Goal: Task Accomplishment & Management: Use online tool/utility

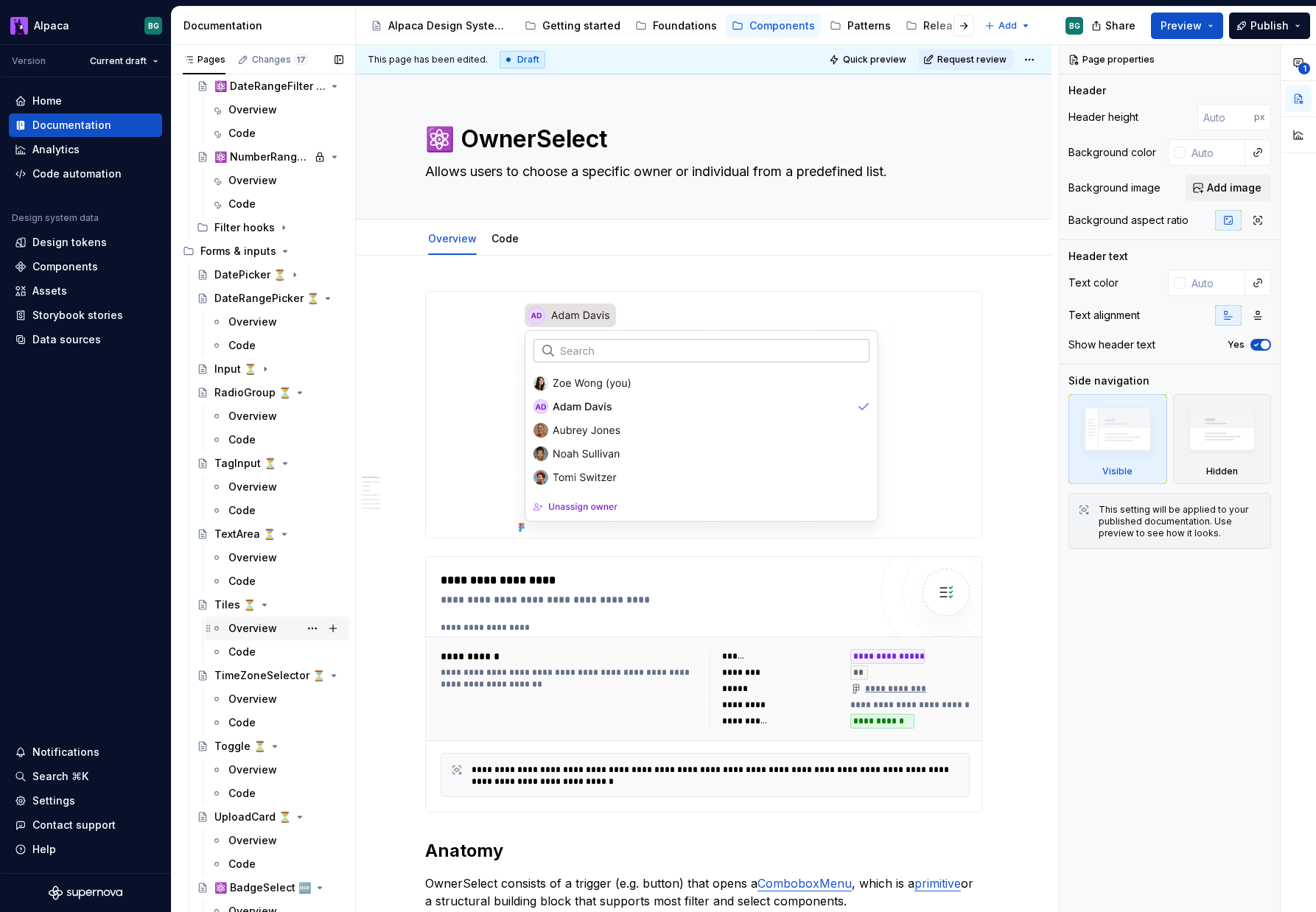
scroll to position [392, 0]
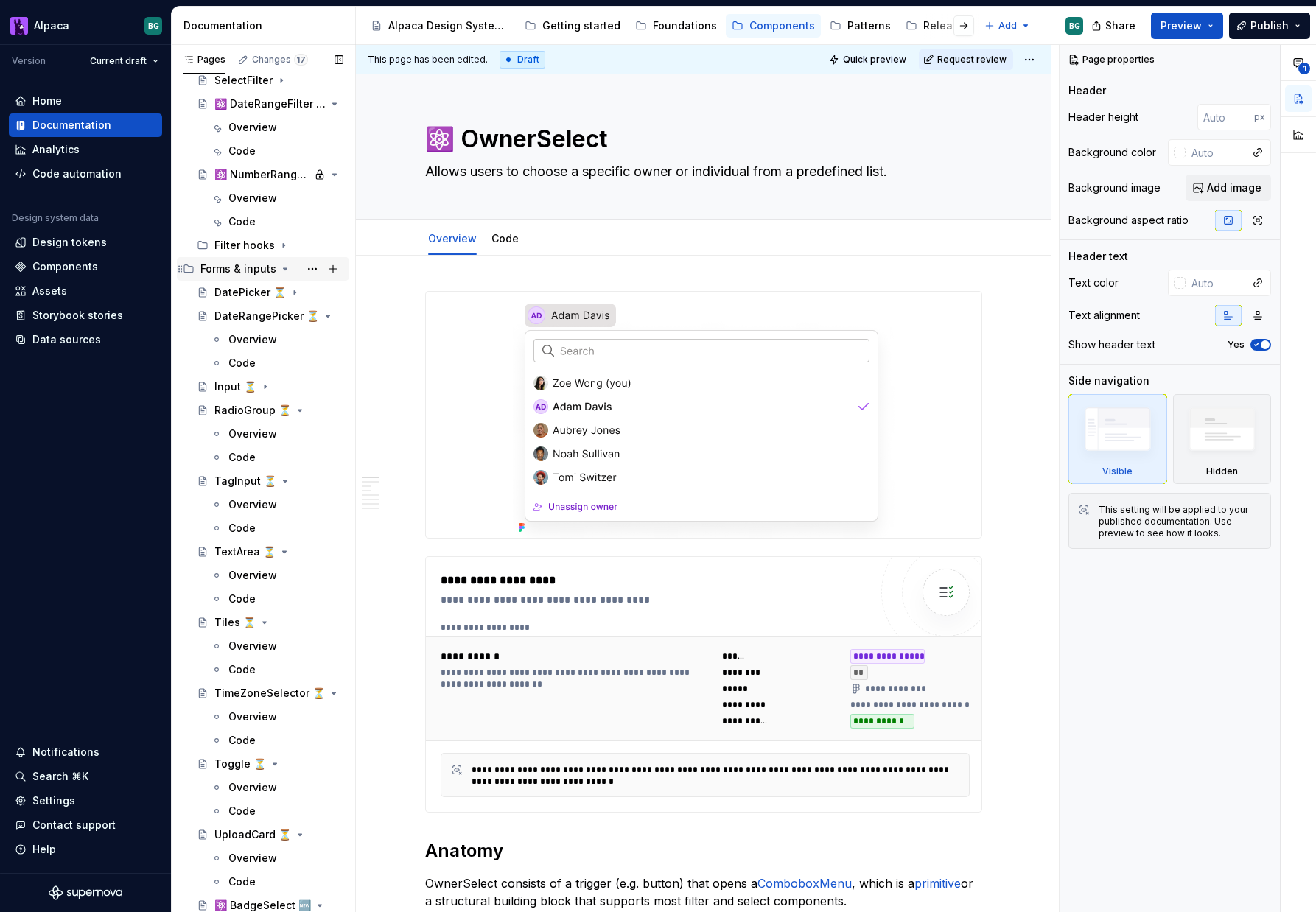
click at [284, 268] on icon "Page tree" at bounding box center [286, 269] width 4 height 2
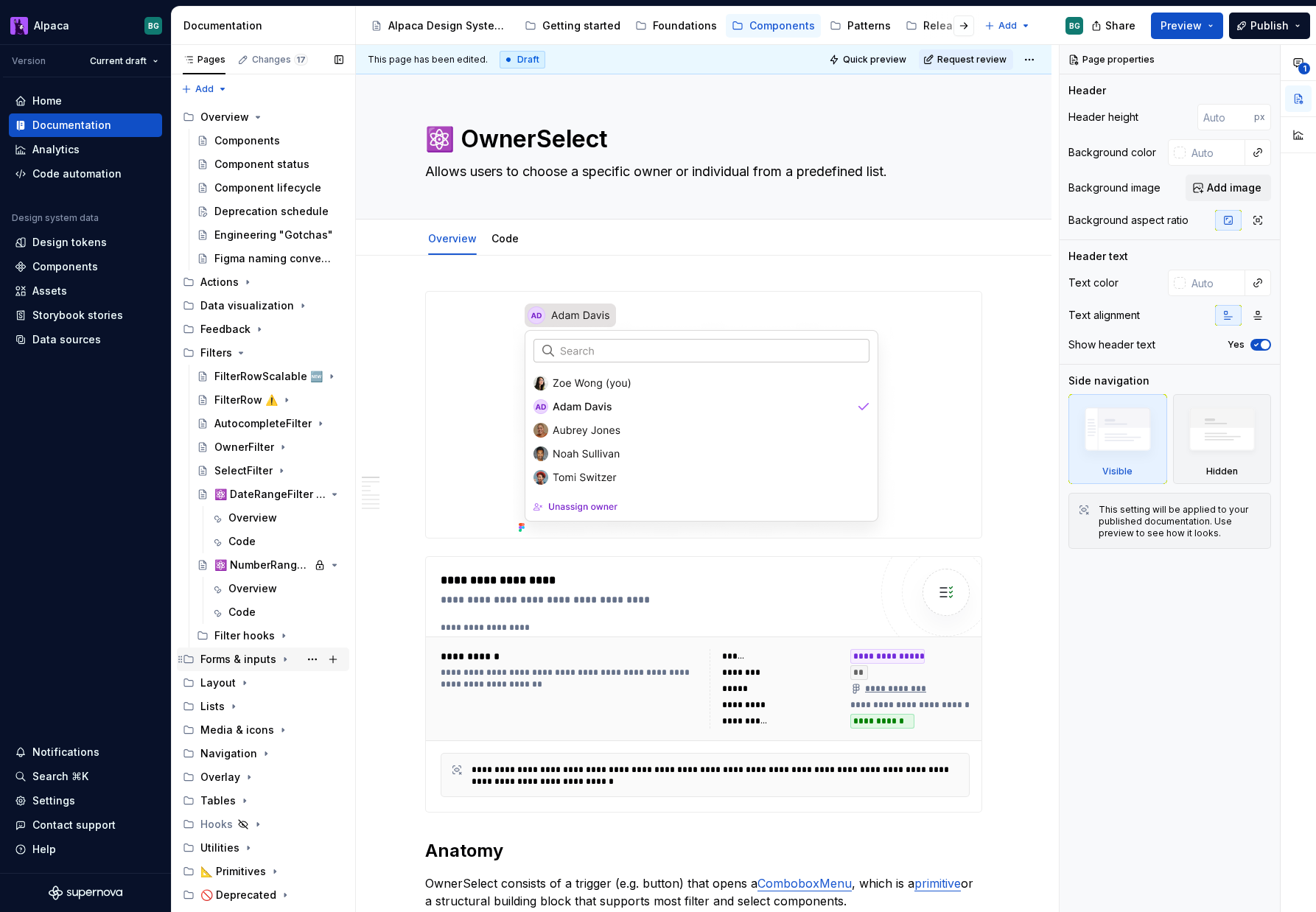
scroll to position [0, 0]
click at [288, 305] on icon "Page tree" at bounding box center [294, 307] width 12 height 12
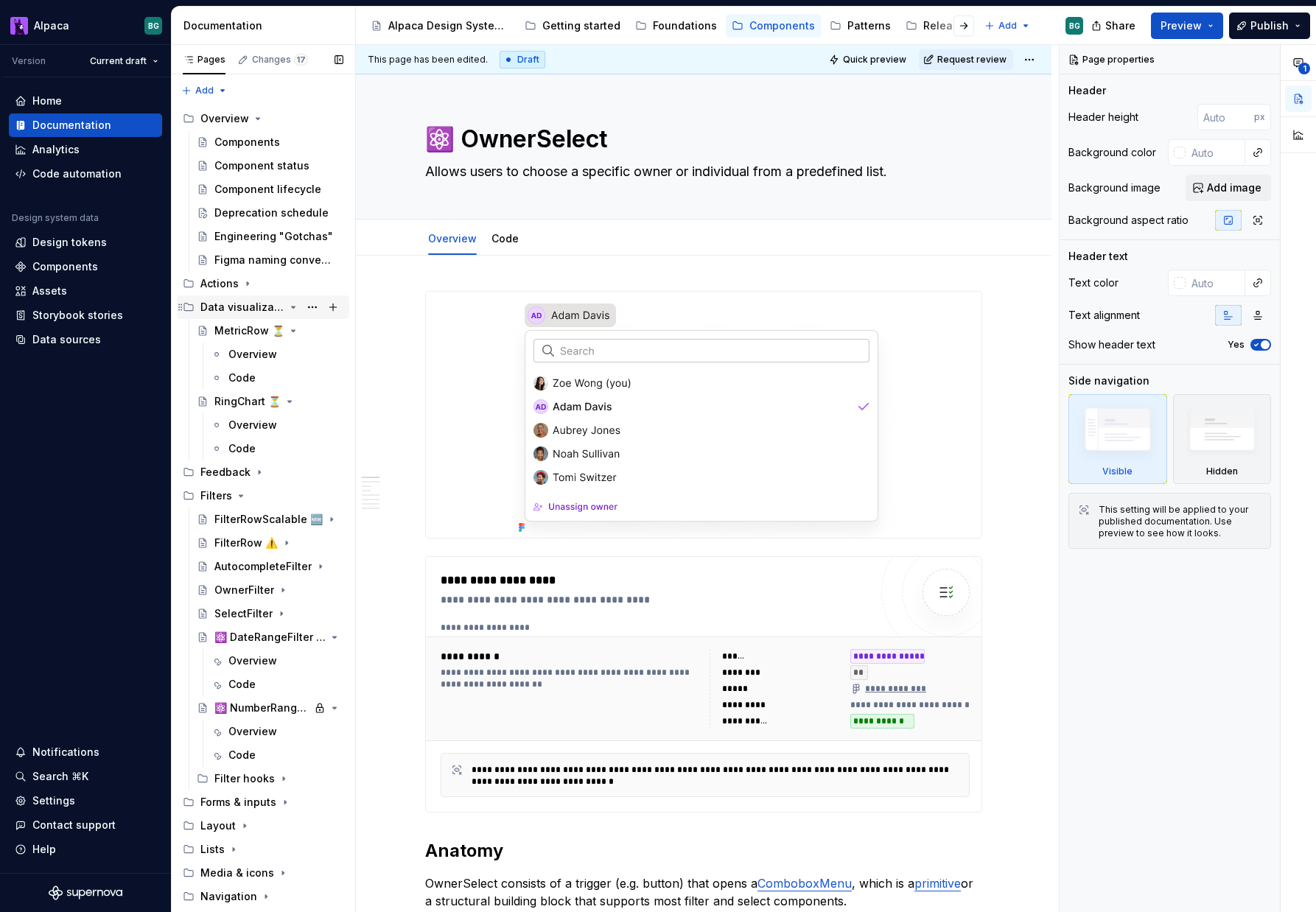
click at [292, 306] on icon "Page tree" at bounding box center [294, 307] width 4 height 2
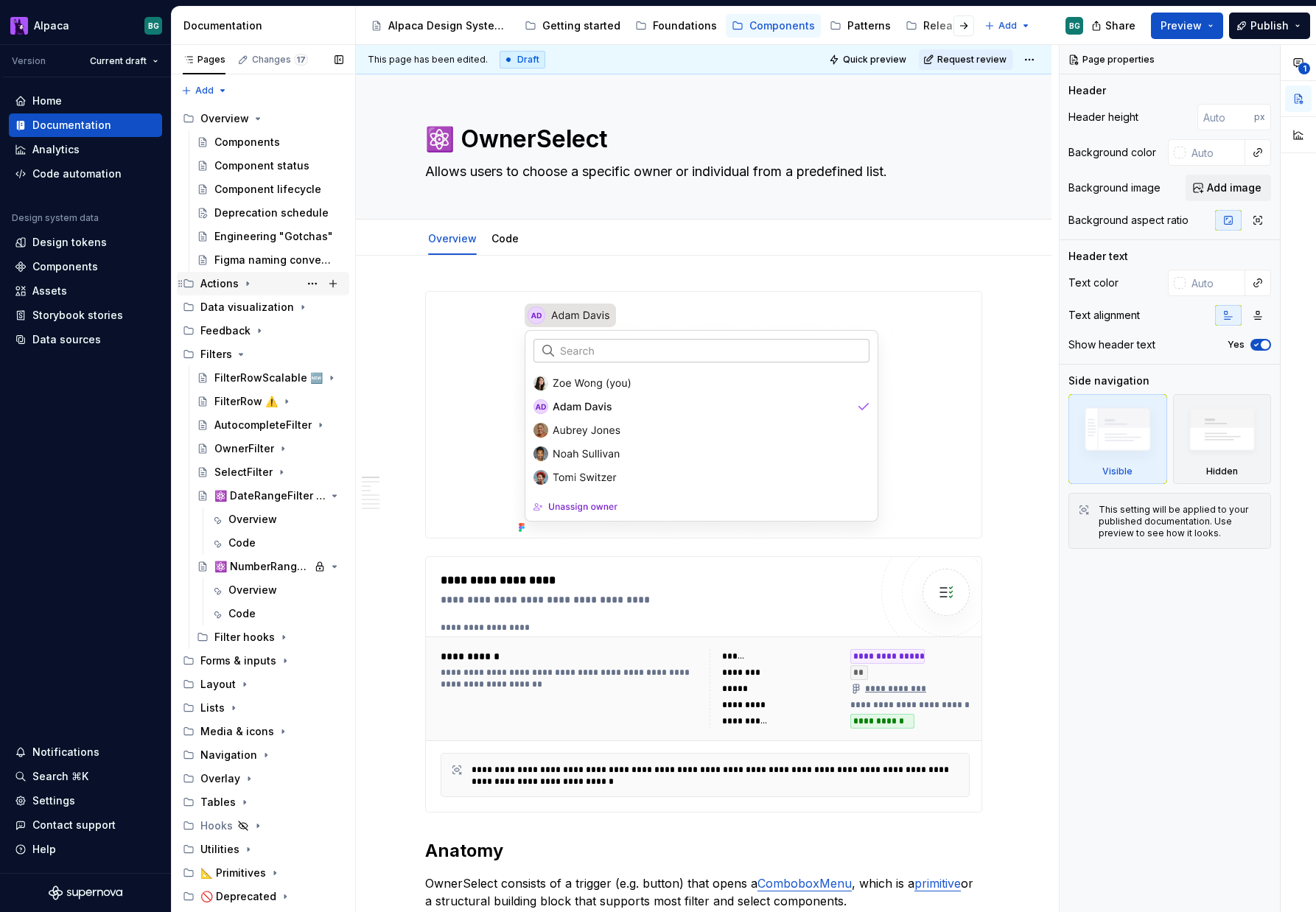
click at [247, 282] on icon "Page tree" at bounding box center [248, 284] width 2 height 4
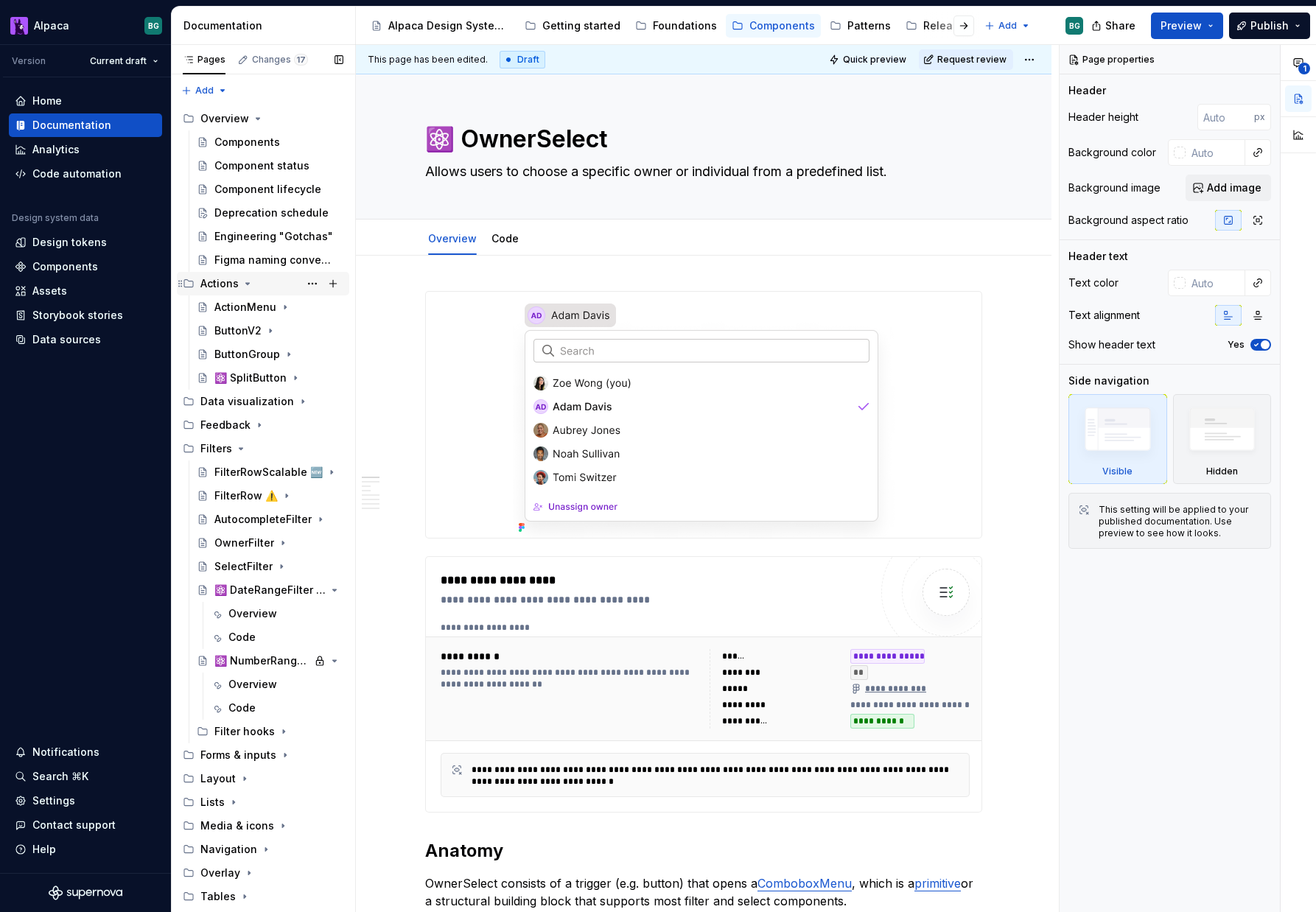
click at [245, 282] on icon "Page tree" at bounding box center [248, 284] width 12 height 12
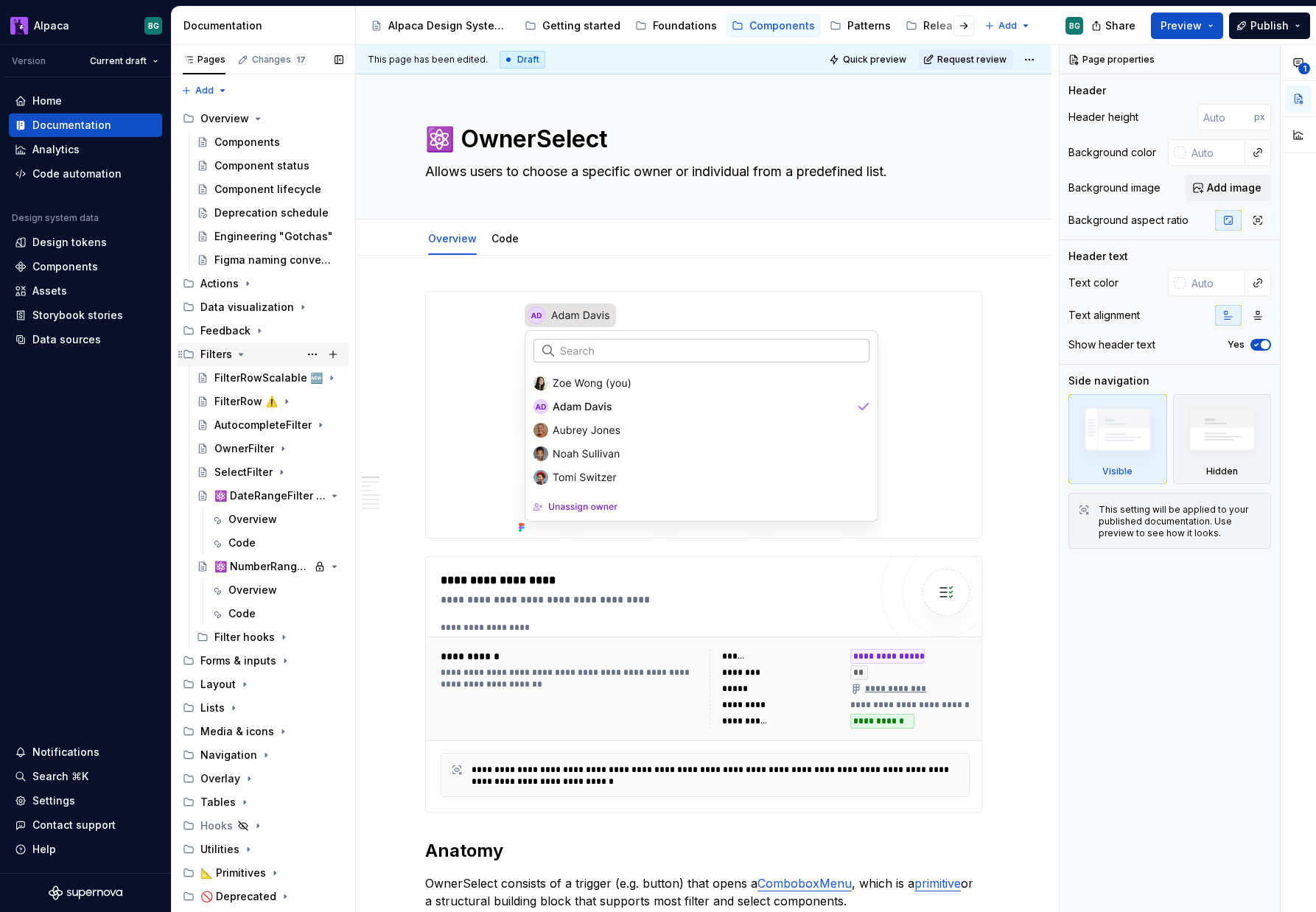
click at [239, 356] on icon "Page tree" at bounding box center [241, 354] width 12 height 12
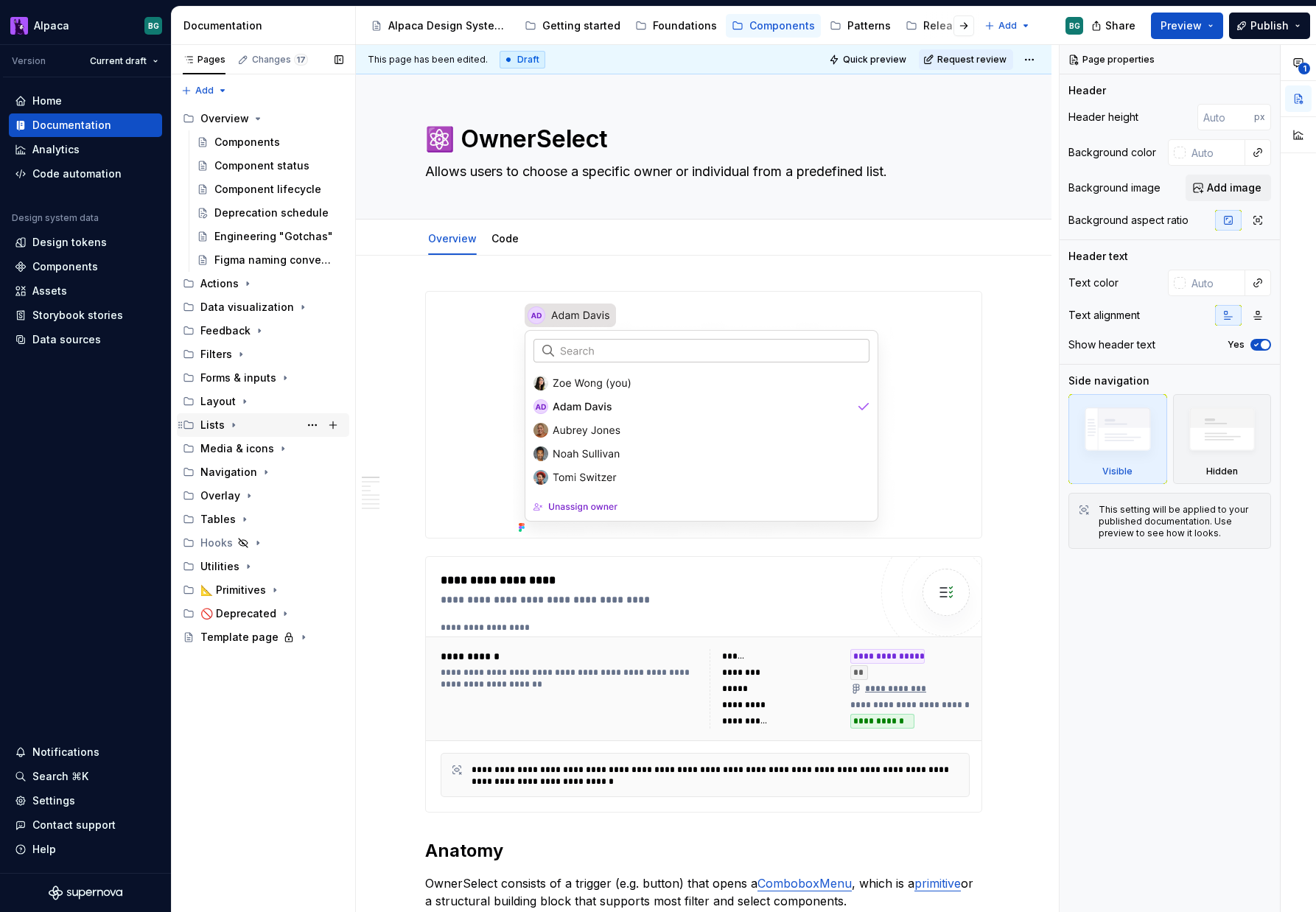
click at [229, 423] on icon "Page tree" at bounding box center [233, 425] width 12 height 12
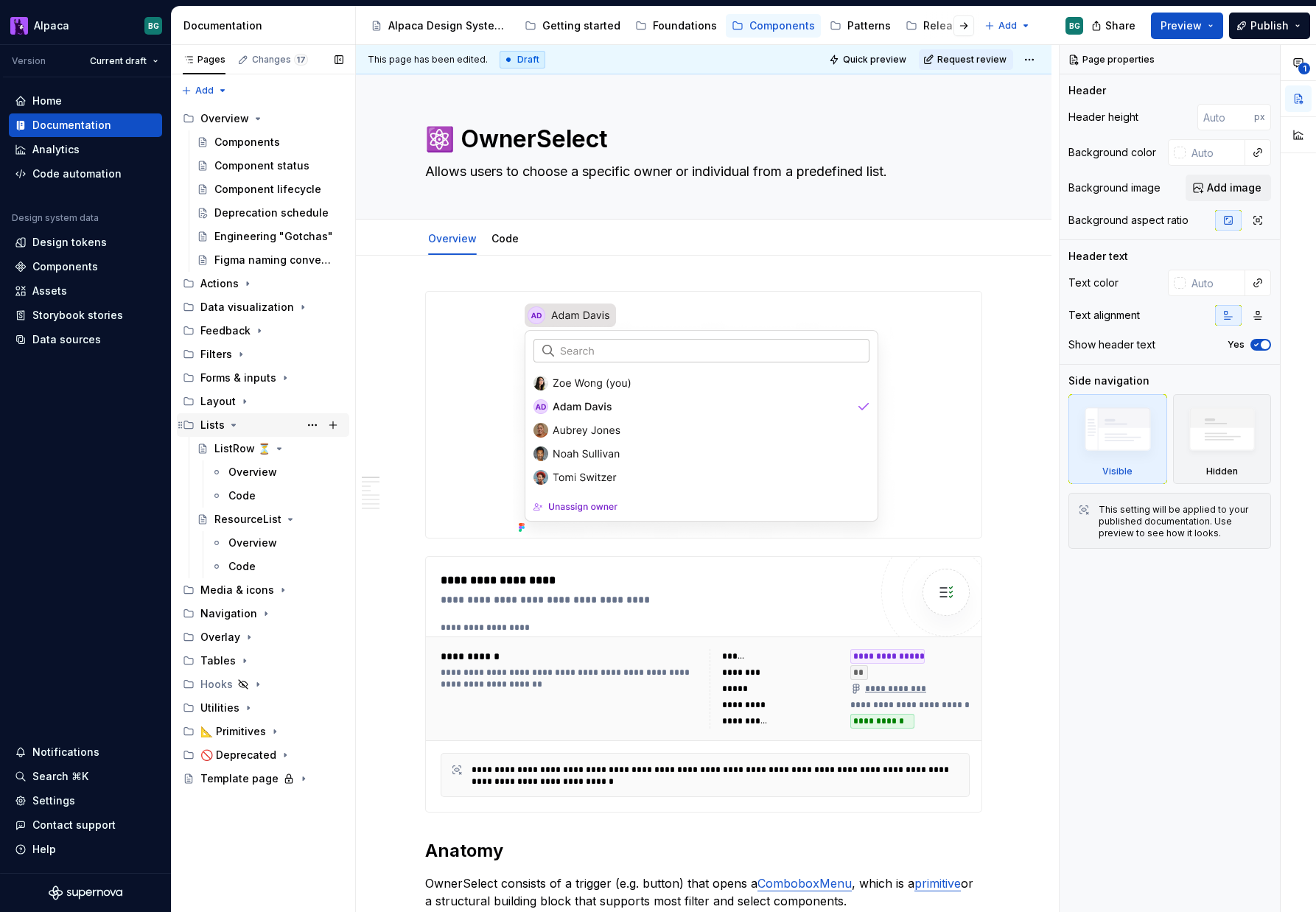
click at [230, 423] on icon "Page tree" at bounding box center [233, 425] width 12 height 12
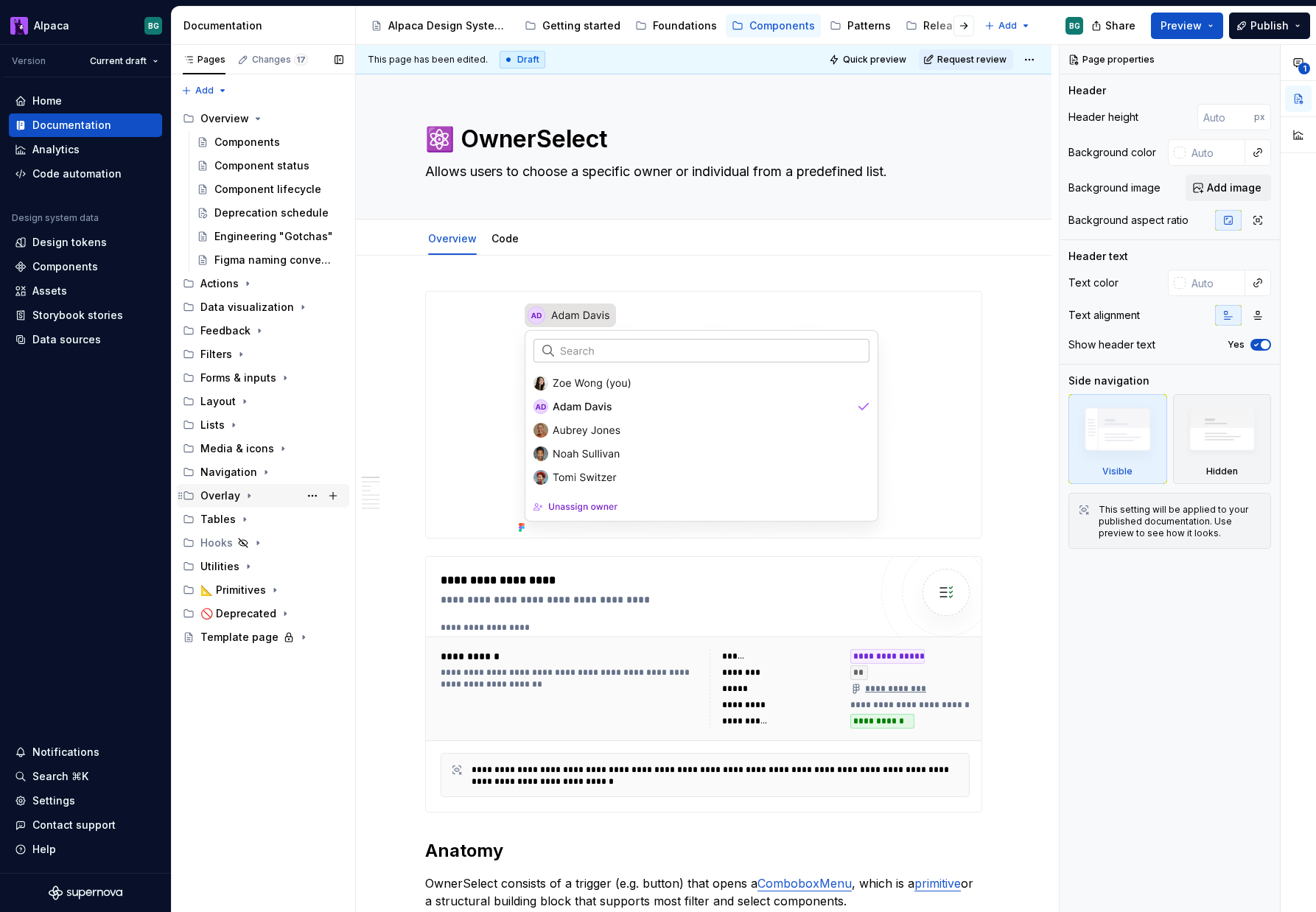
click at [248, 493] on icon "Page tree" at bounding box center [249, 496] width 12 height 12
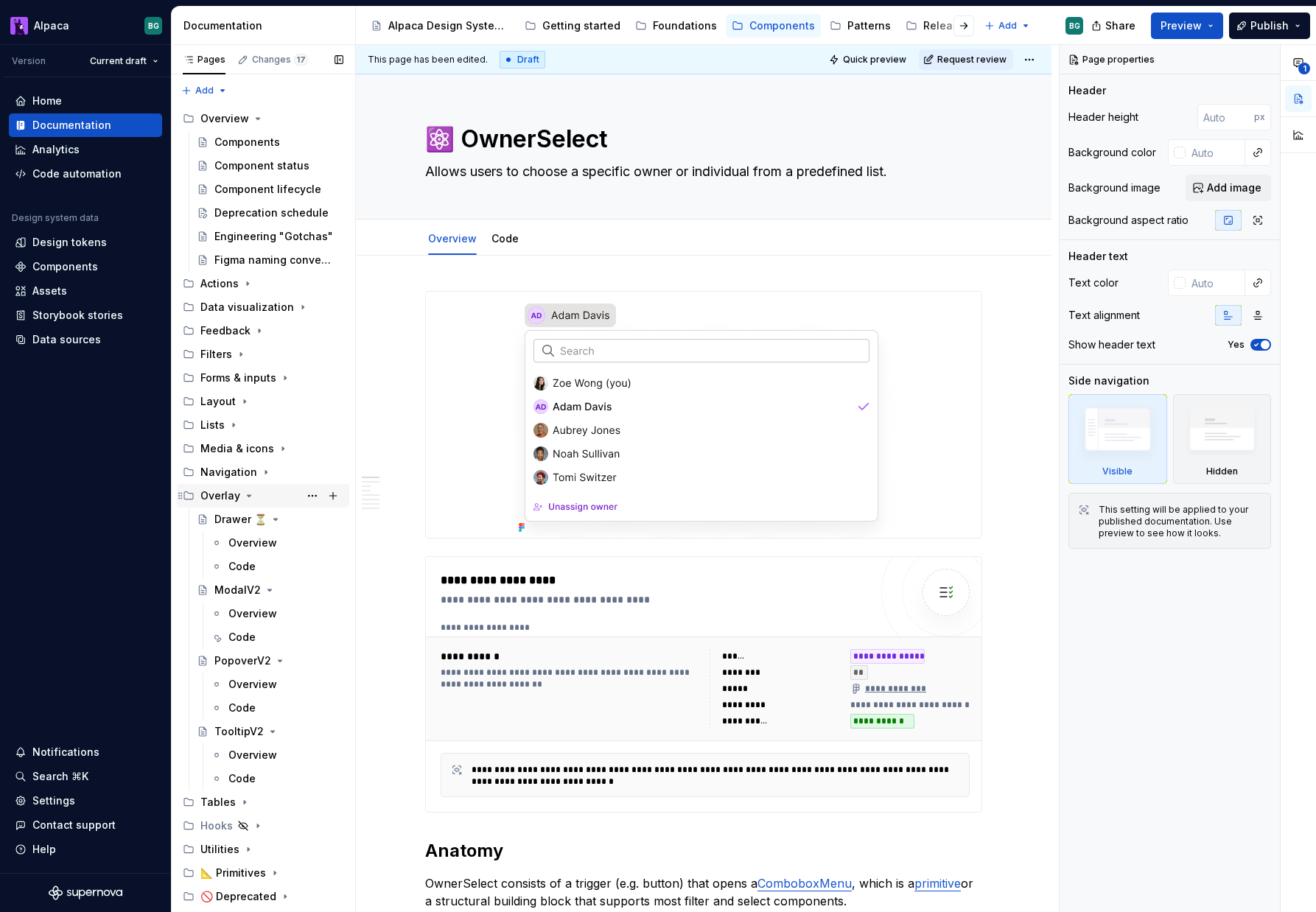
click at [248, 493] on icon "Page tree" at bounding box center [249, 496] width 12 height 12
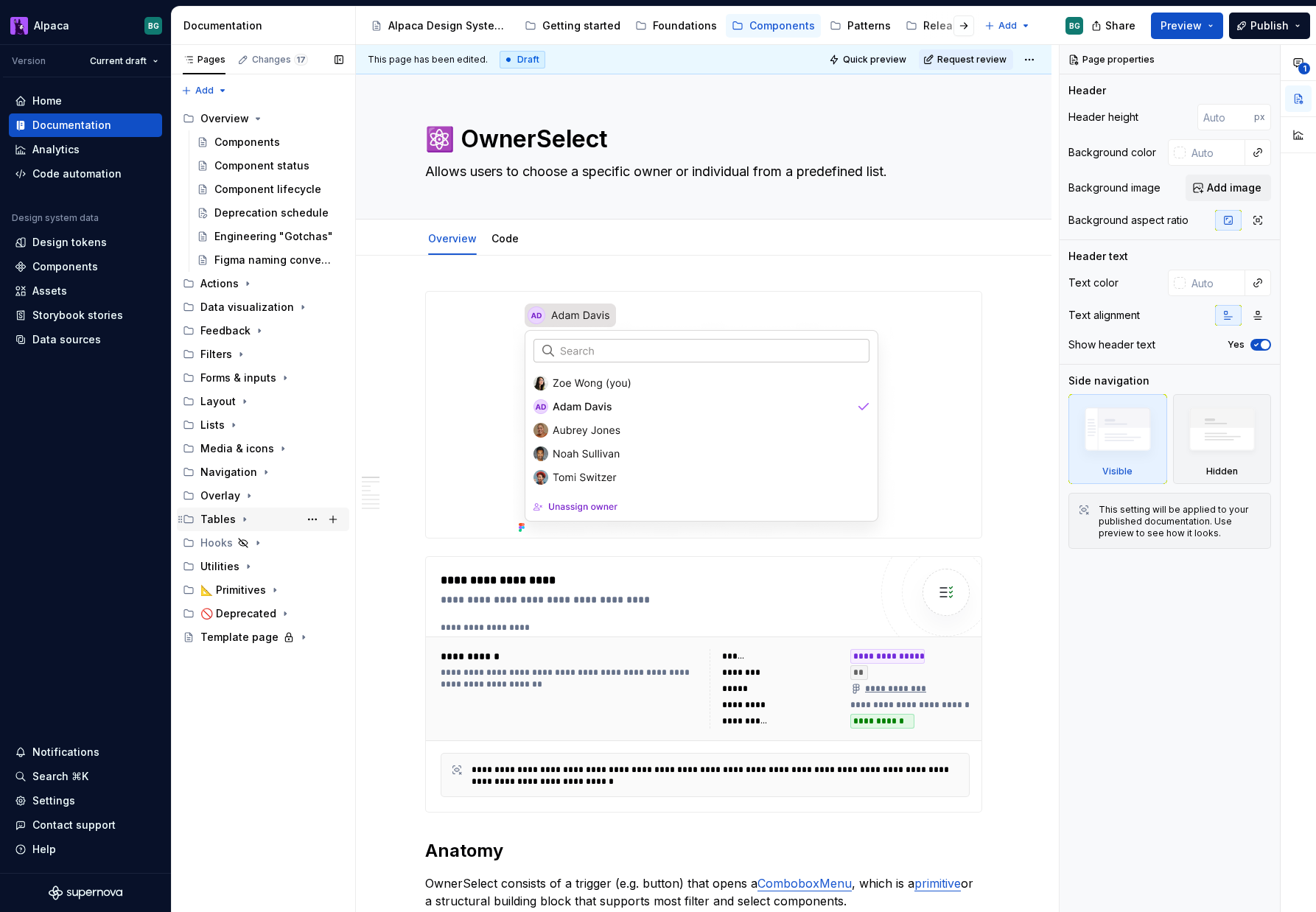
click at [239, 520] on icon "Page tree" at bounding box center [245, 519] width 12 height 12
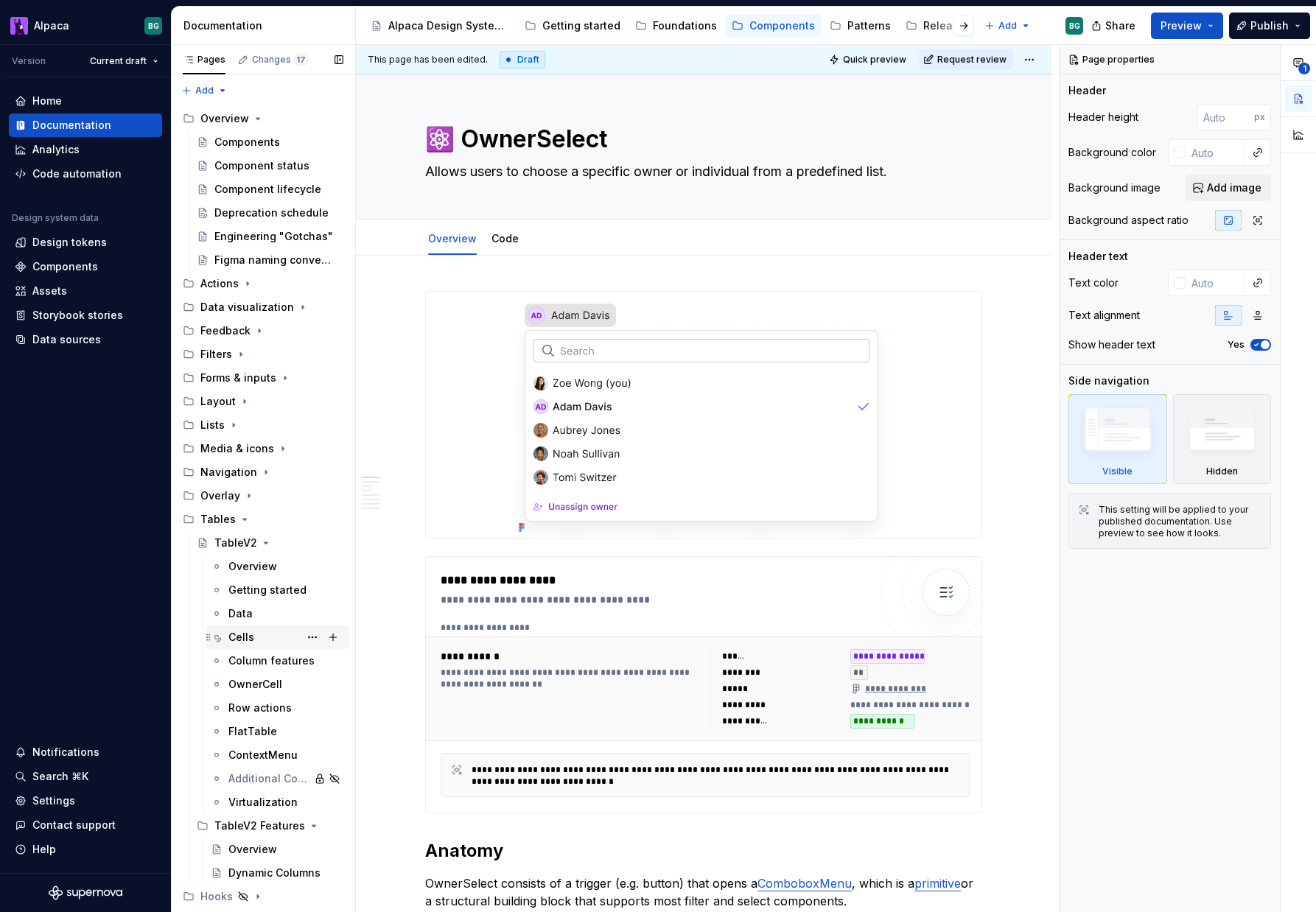
click at [248, 632] on div "Cells" at bounding box center [241, 637] width 25 height 15
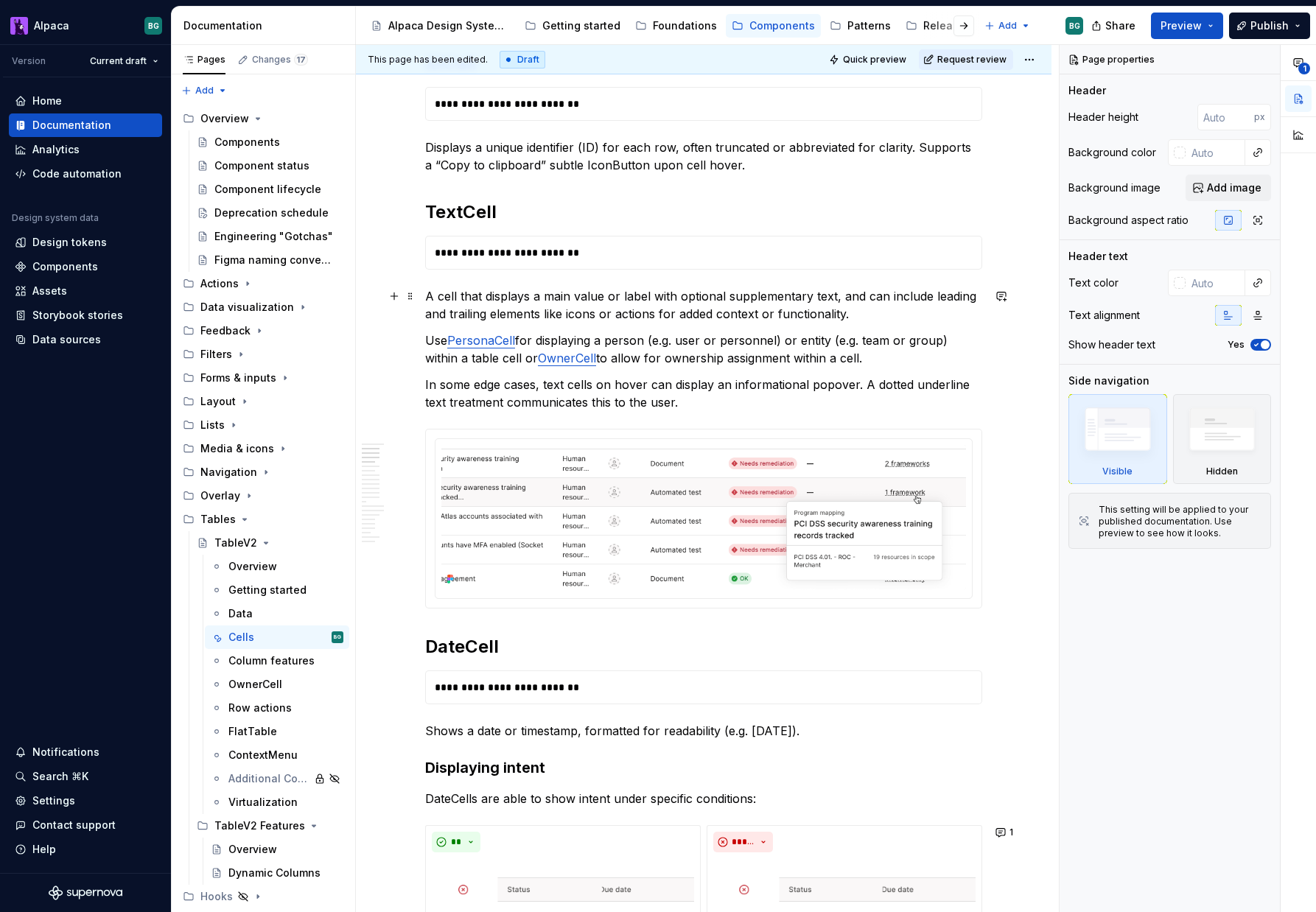
scroll to position [418, 0]
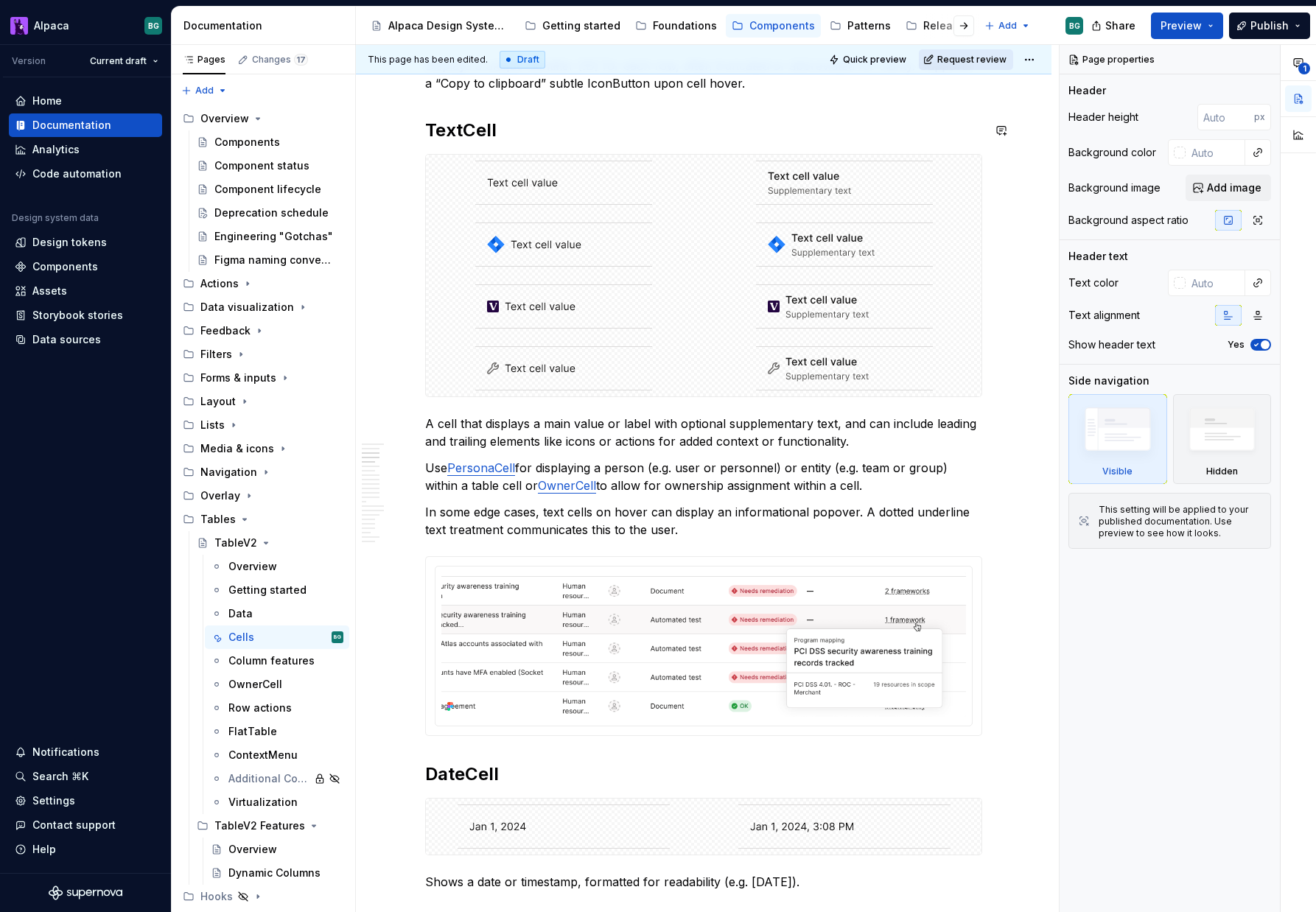
click at [982, 52] on button "Request review" at bounding box center [966, 59] width 95 height 20
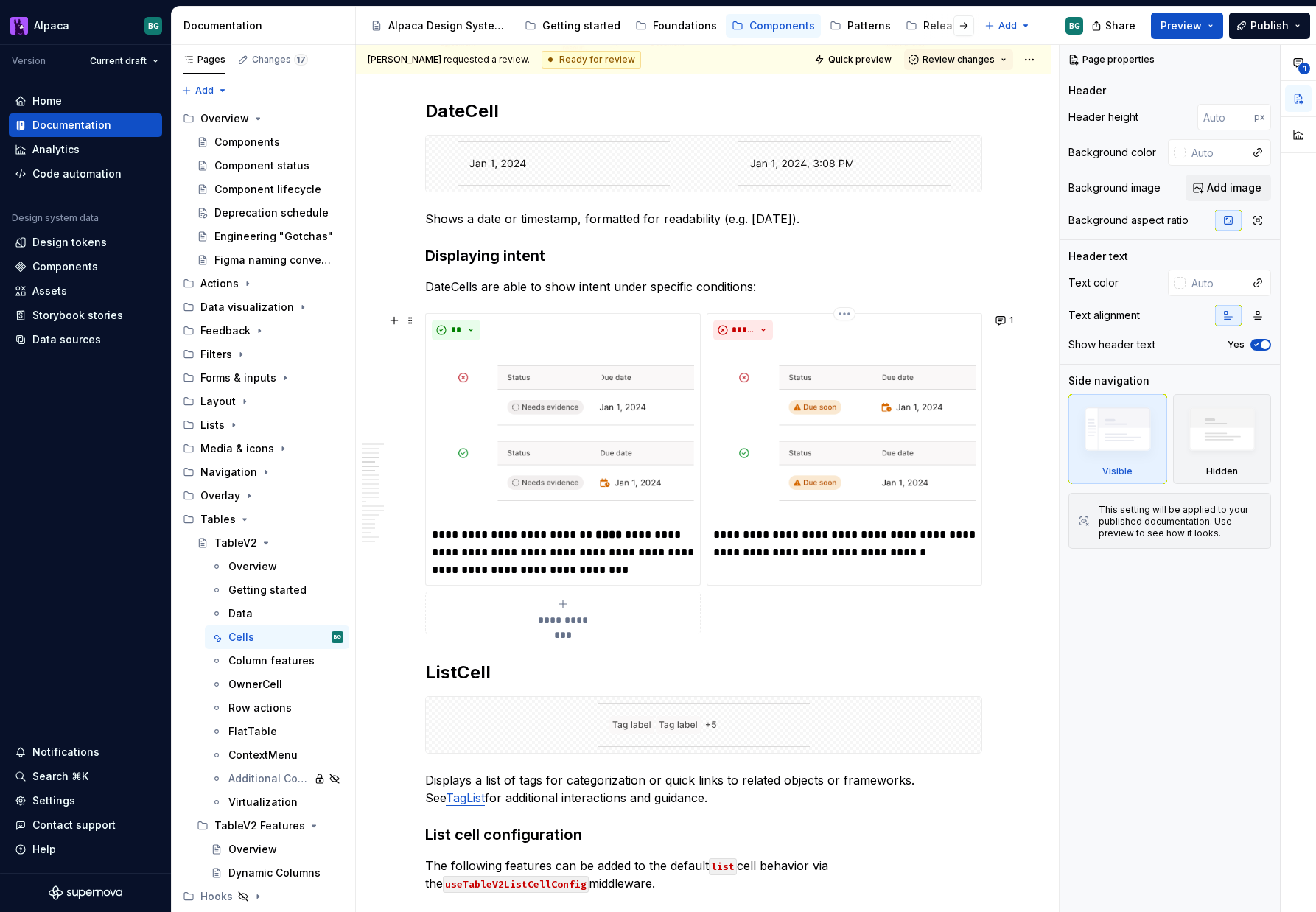
scroll to position [1125, 0]
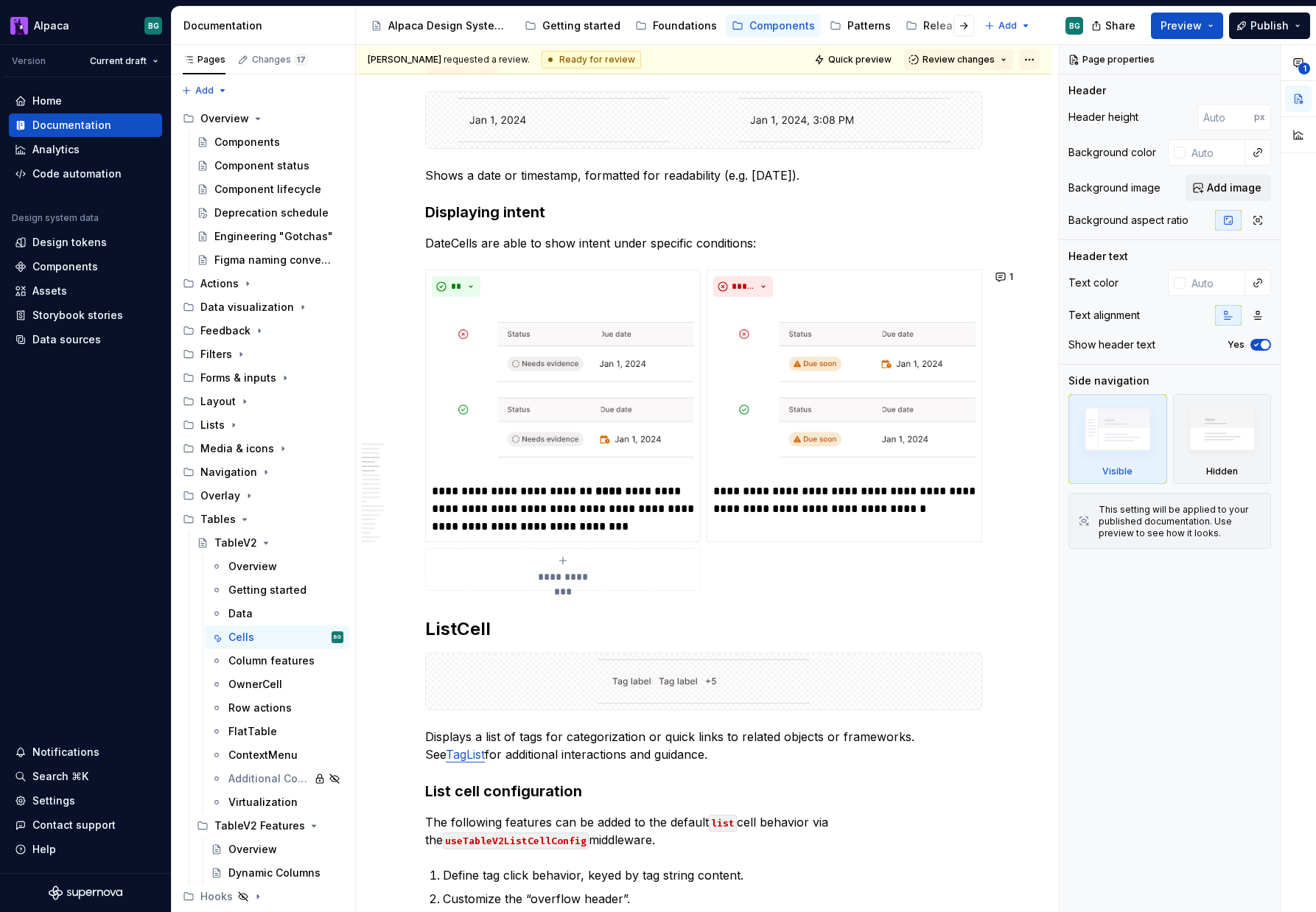
click at [1034, 64] on html "Alpaca BG Version Current draft Home Documentation Analytics Code automation De…" at bounding box center [658, 456] width 1316 height 912
click at [989, 68] on html "Alpaca BG Version Current draft Home Documentation Analytics Code automation De…" at bounding box center [658, 456] width 1316 height 912
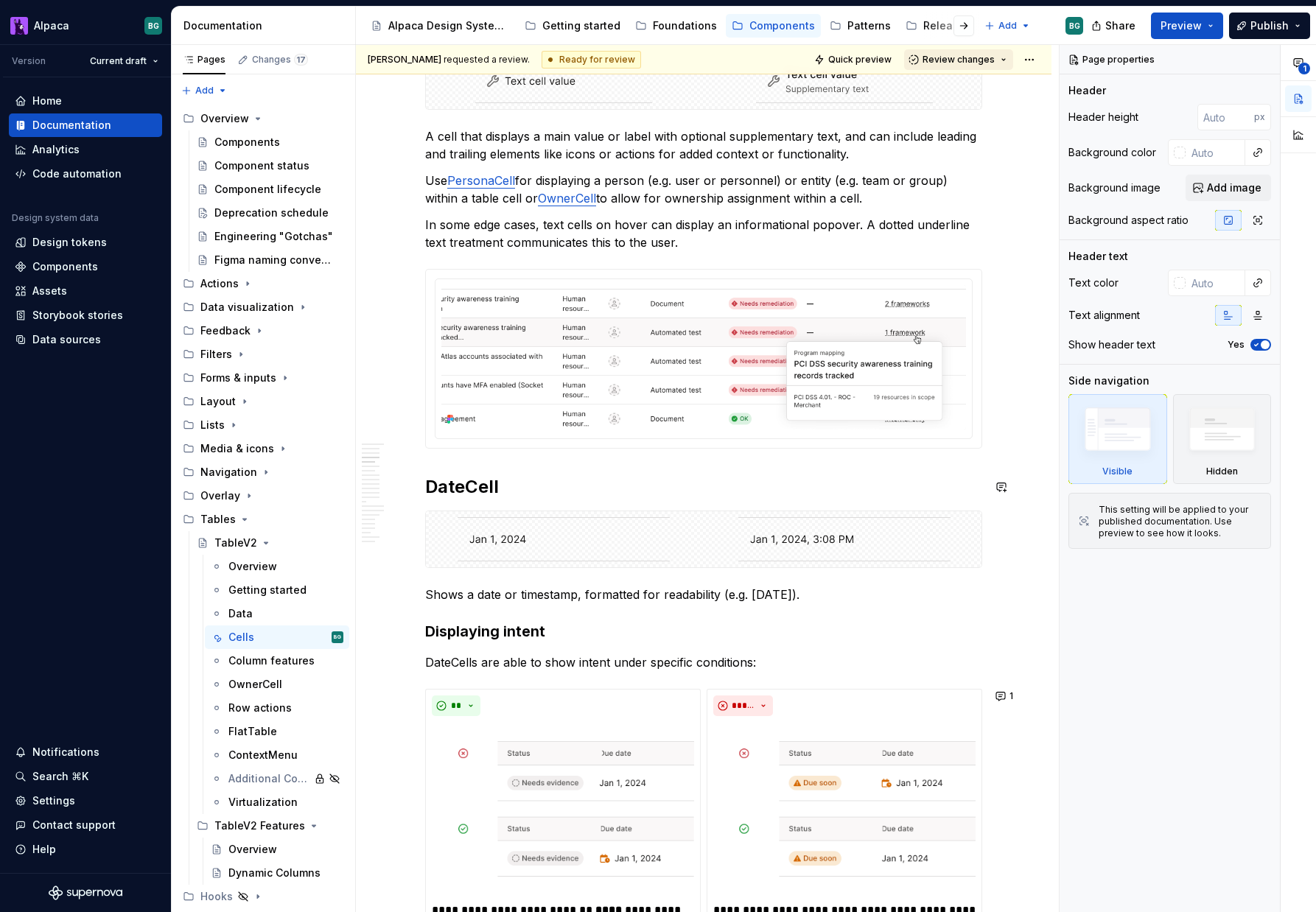
click at [995, 63] on button "Review changes" at bounding box center [959, 59] width 109 height 20
click at [992, 95] on div "Approve" at bounding box center [999, 88] width 129 height 15
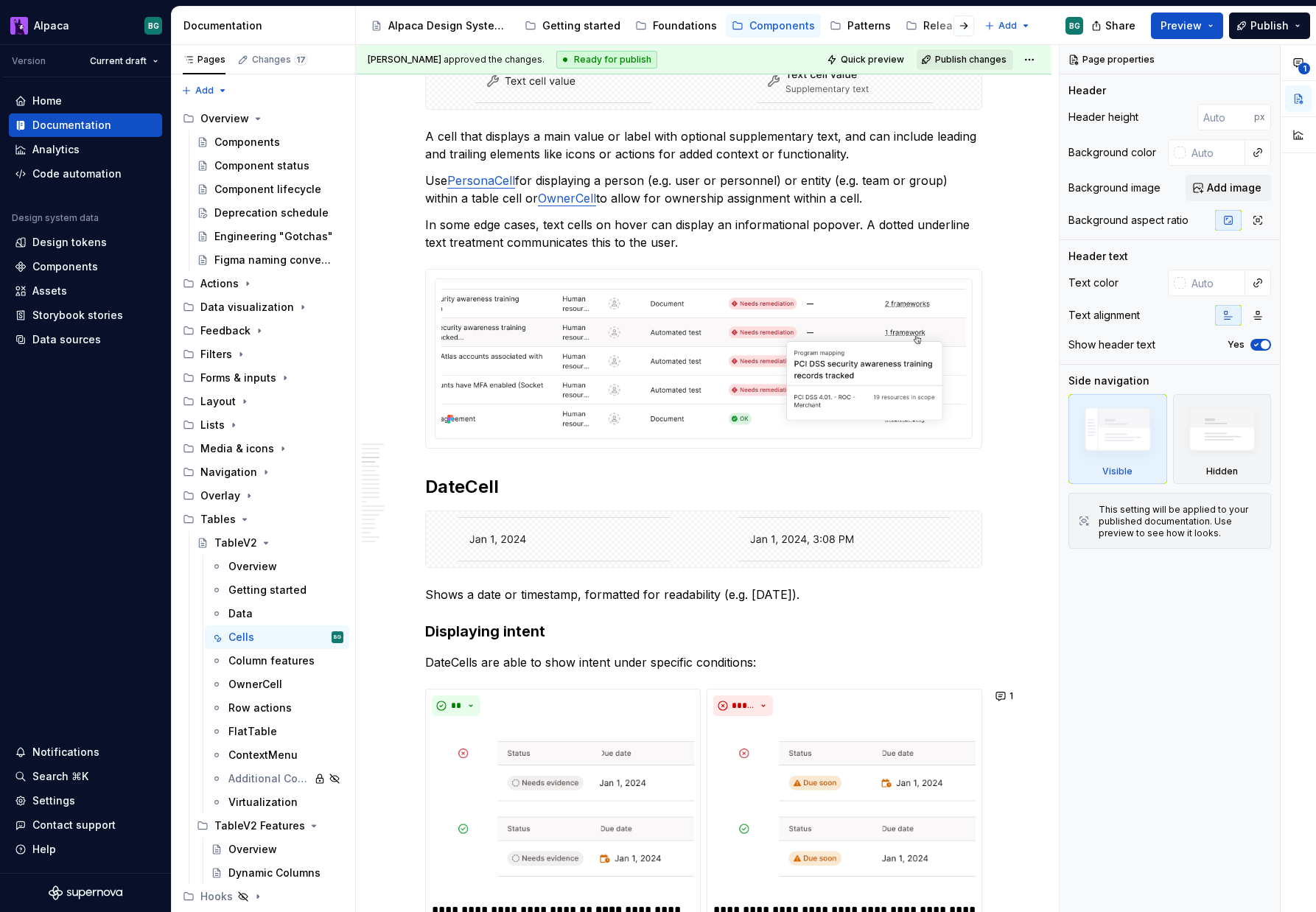
click at [985, 63] on span "Publish changes" at bounding box center [970, 59] width 71 height 12
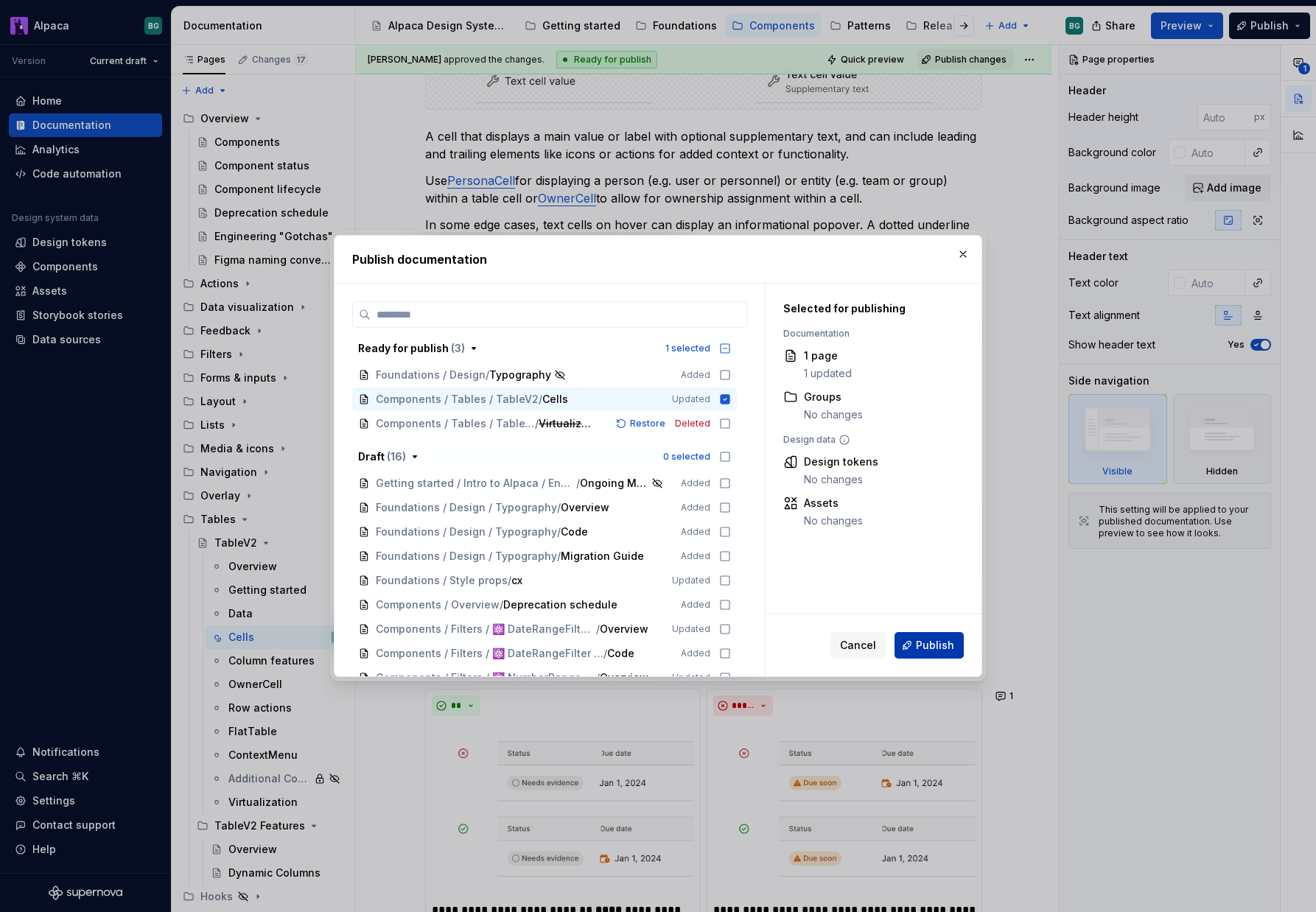
click at [913, 641] on button "Publish" at bounding box center [929, 645] width 69 height 26
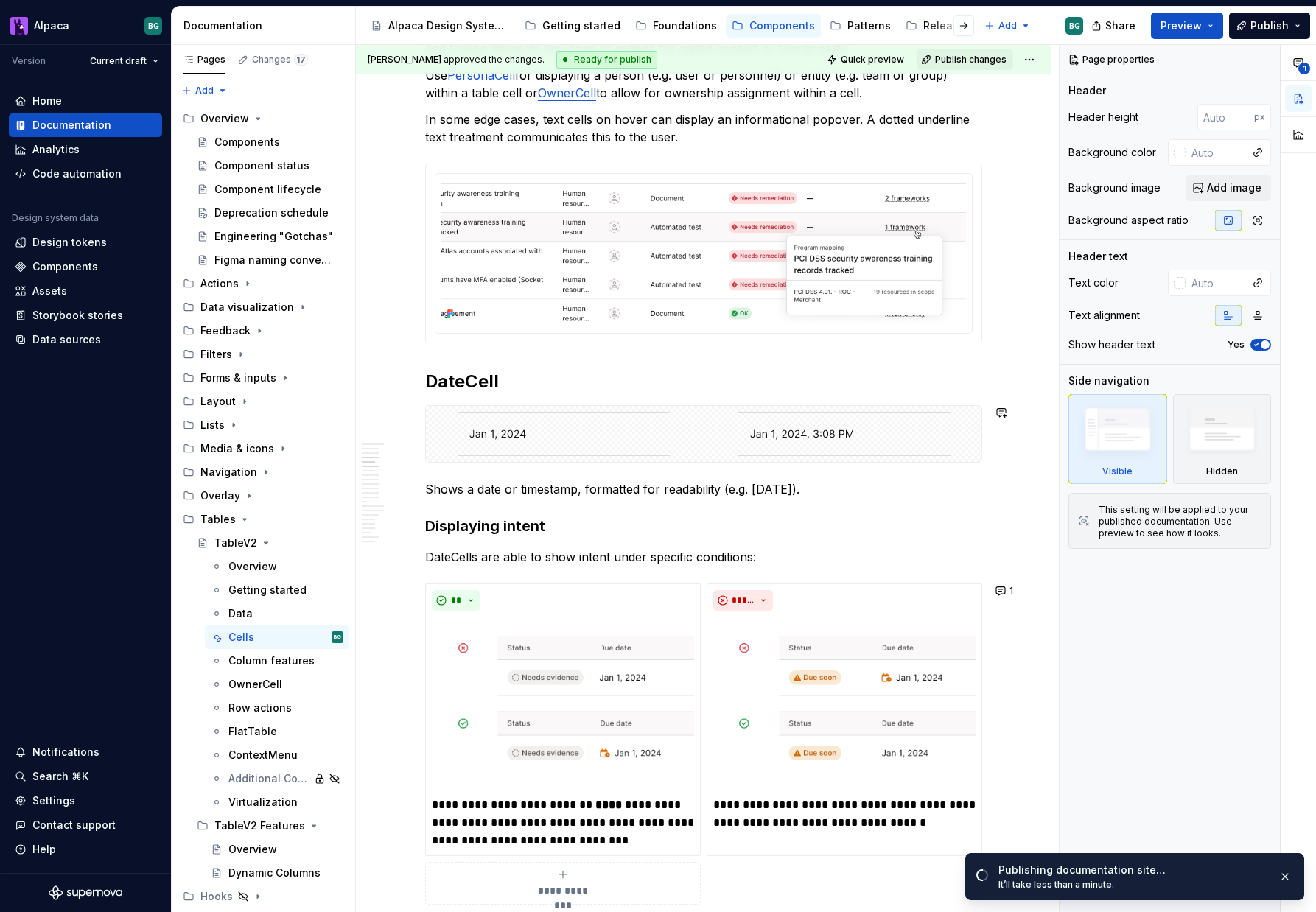
scroll to position [886, 0]
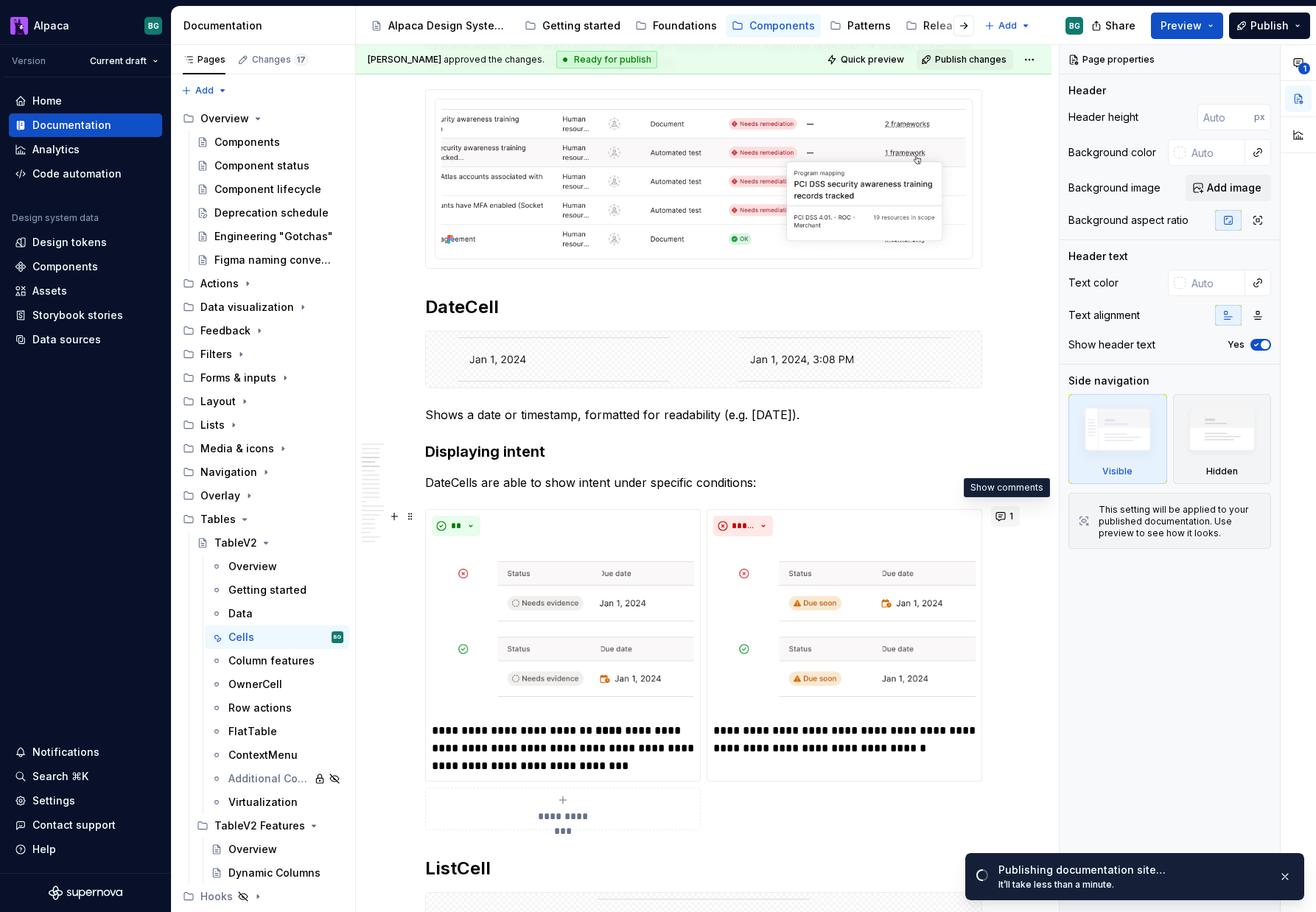
click at [1000, 517] on button "1" at bounding box center [1005, 516] width 28 height 20
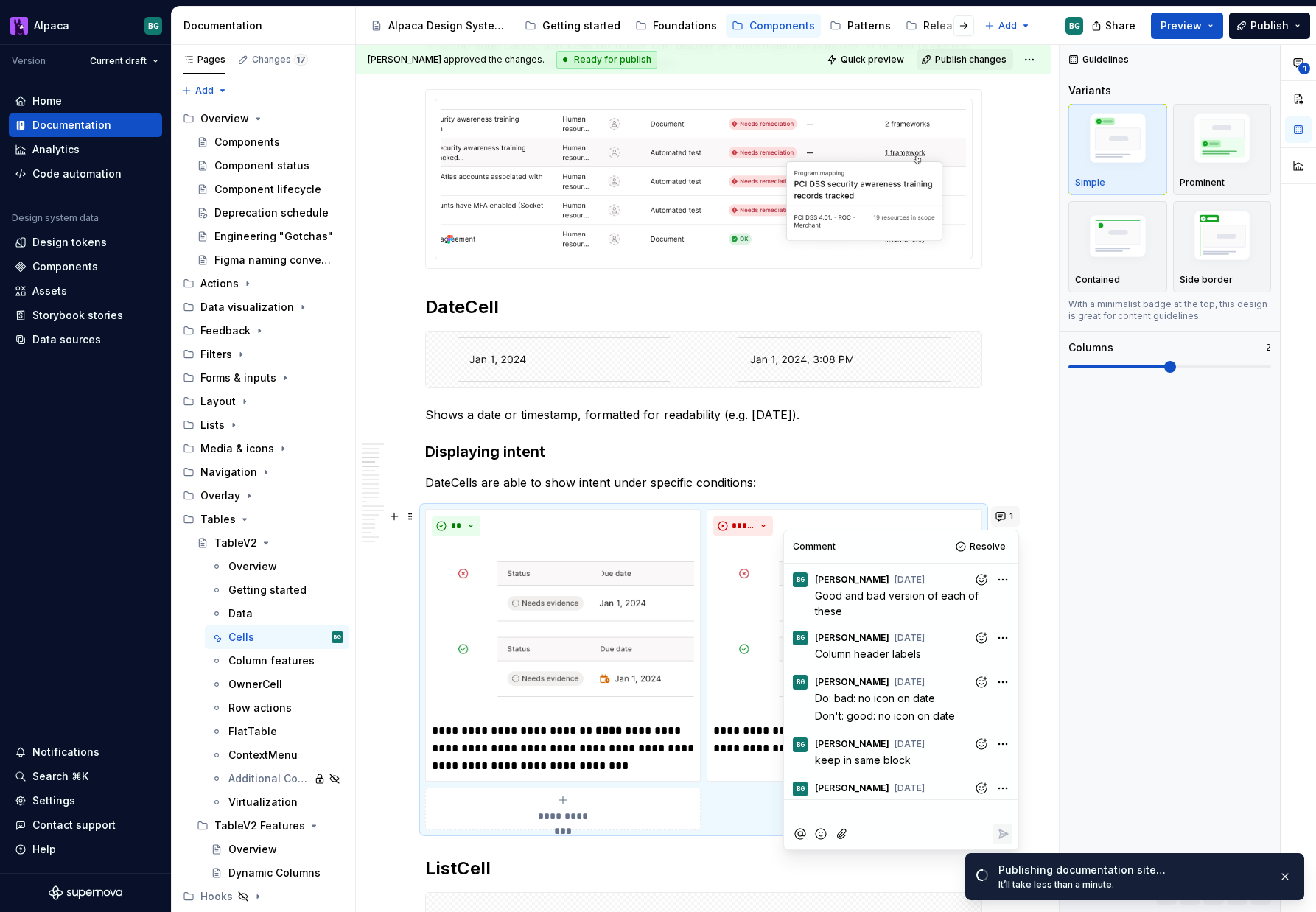
scroll to position [67, 0]
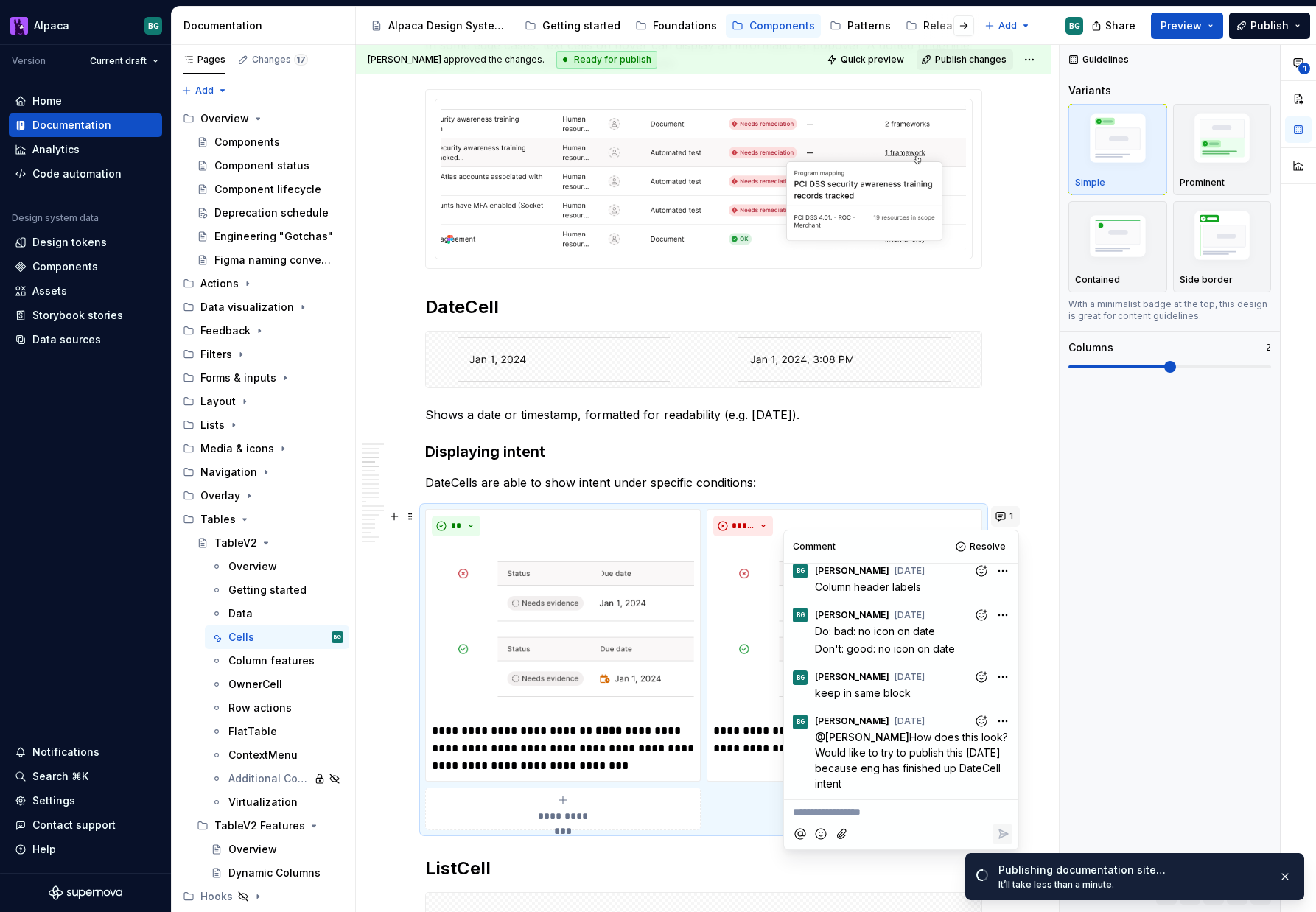
click at [1000, 517] on button "1" at bounding box center [1005, 516] width 28 height 20
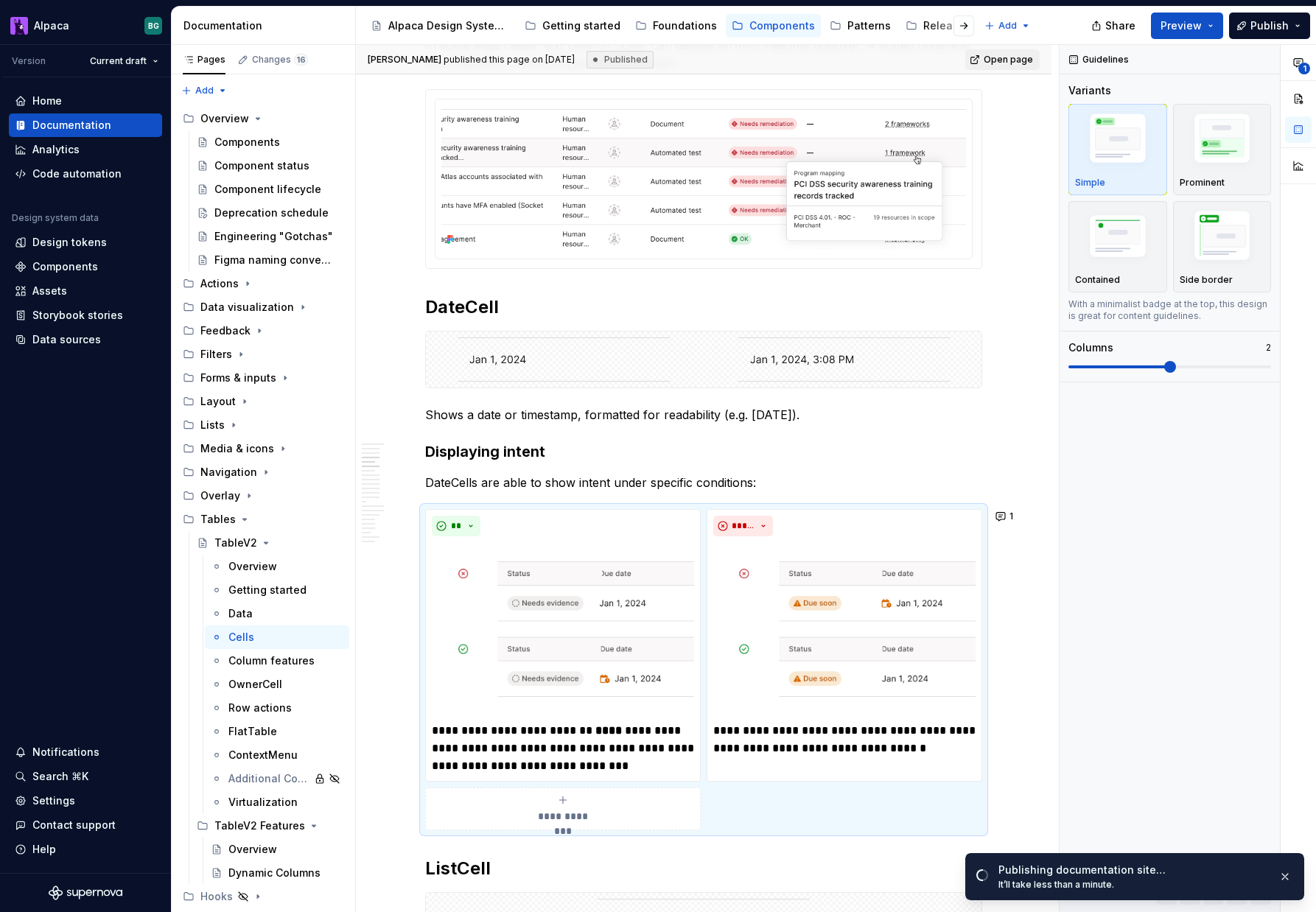
type textarea "*"
